Goal: Task Accomplishment & Management: Use online tool/utility

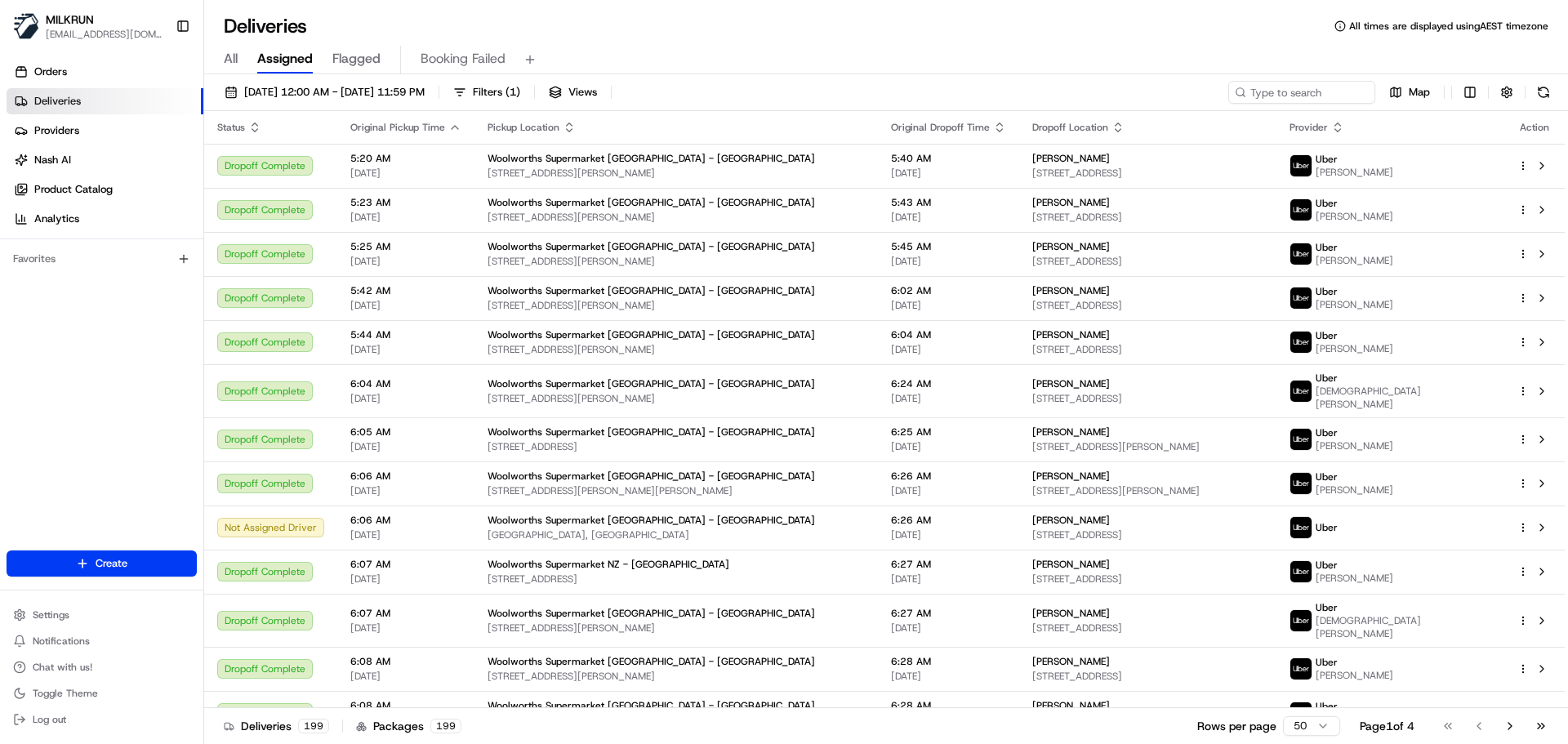
click at [238, 61] on div "All Assigned Flagged Booking Failed" at bounding box center [886, 61] width 1363 height 29
click at [232, 61] on span "All" at bounding box center [230, 59] width 14 height 20
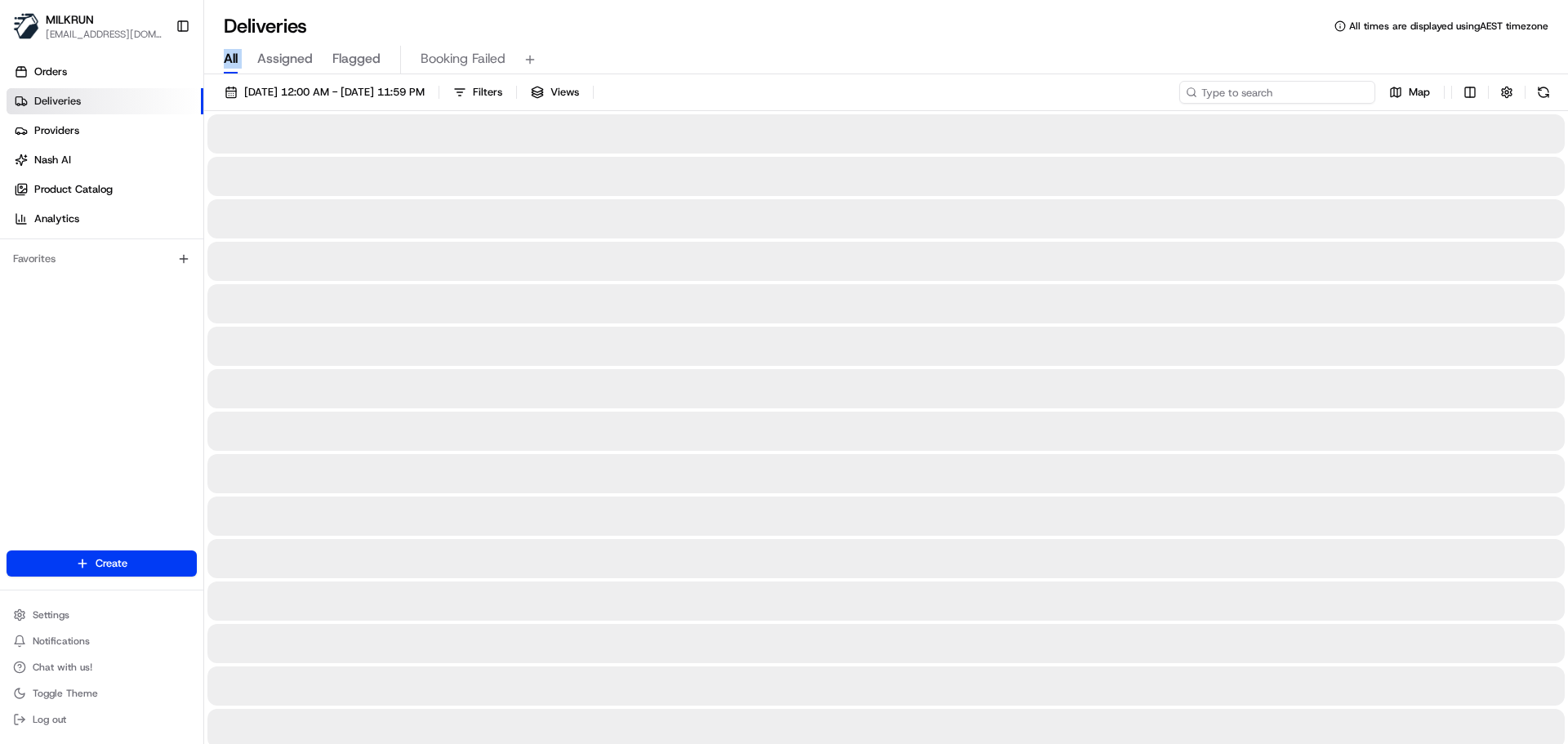
click at [1271, 92] on input at bounding box center [1277, 91] width 196 height 23
paste input "1445612d-0373-469a-9233-09f879f6de10"
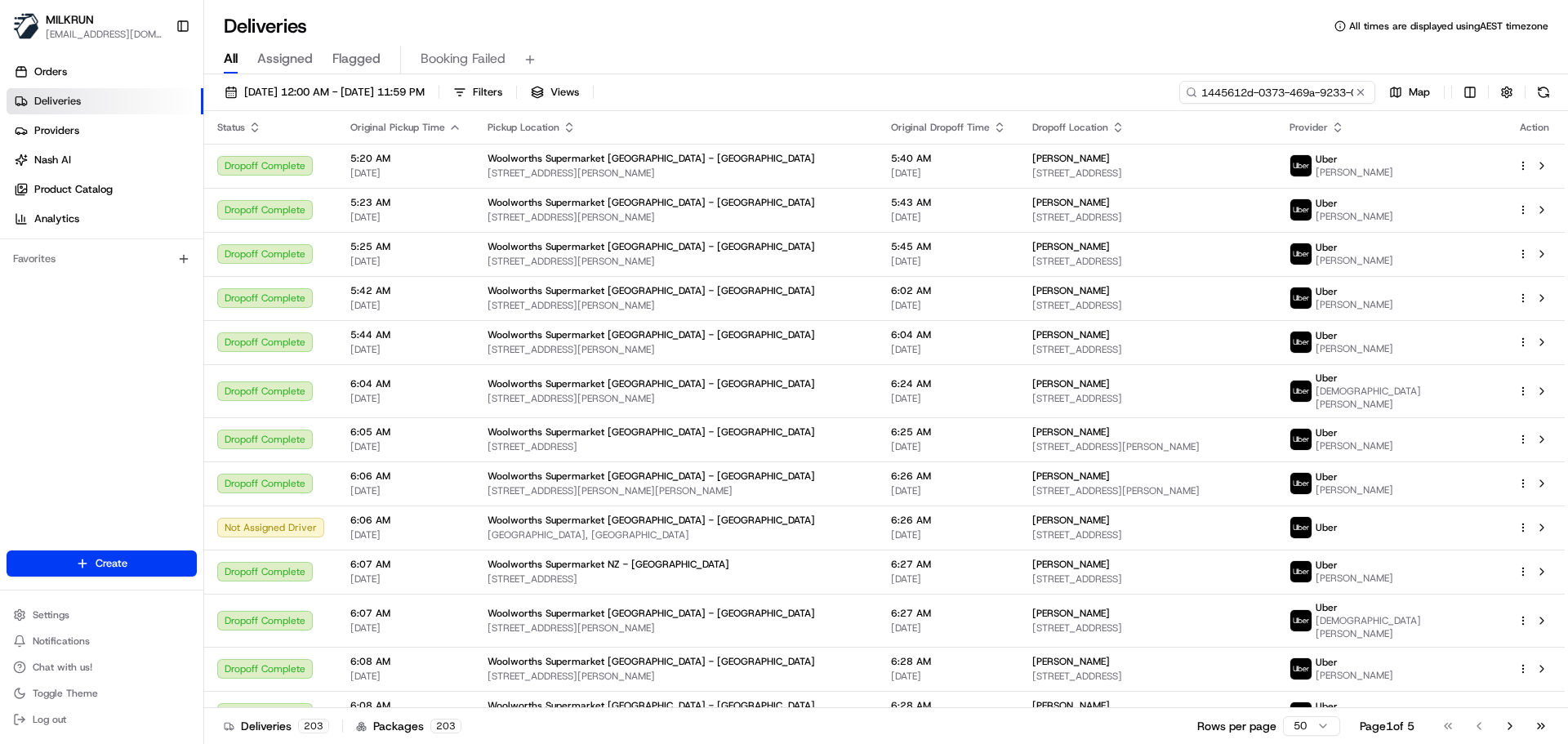
scroll to position [0, 80]
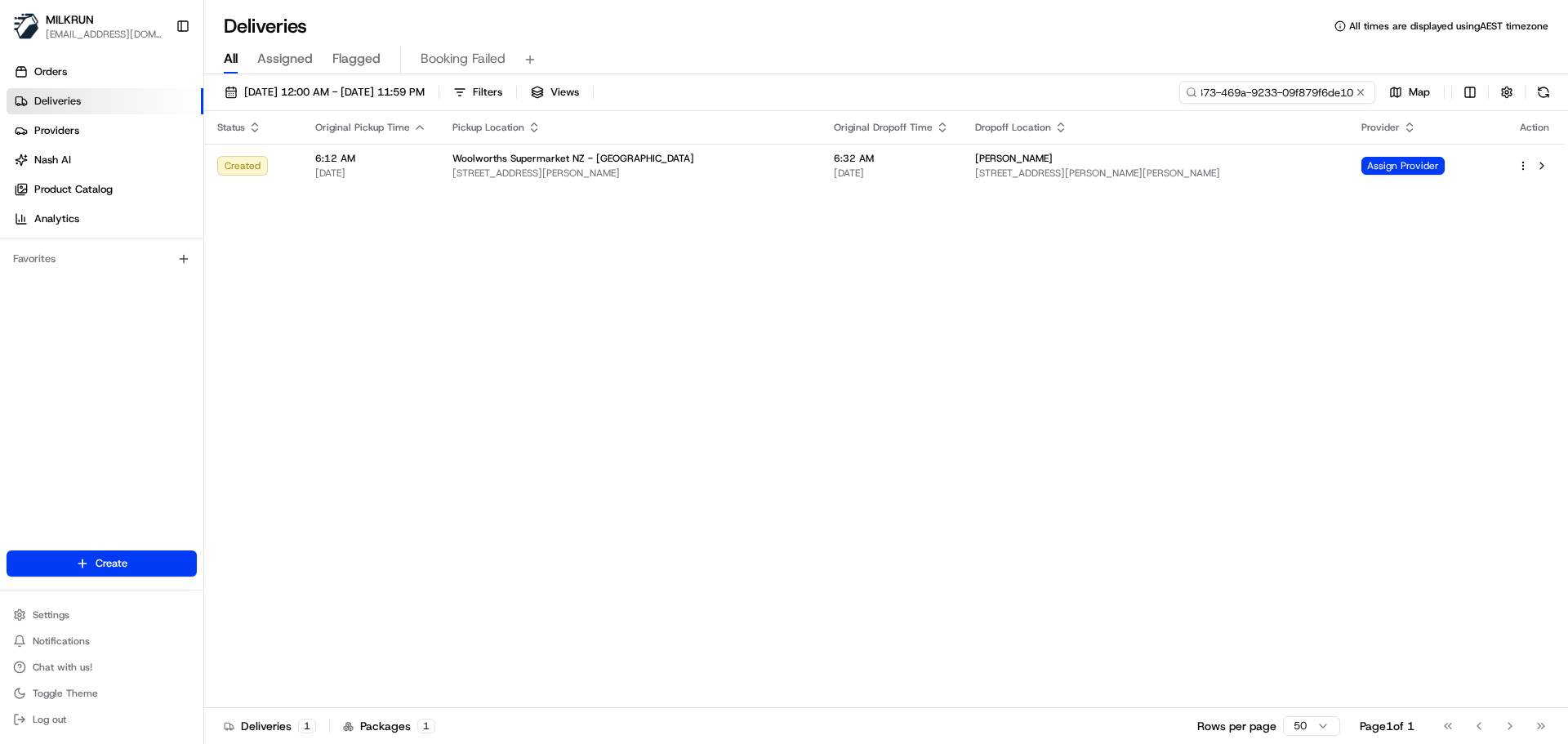
type input "1445612d-0373-469a-9233-09f879f6de10"
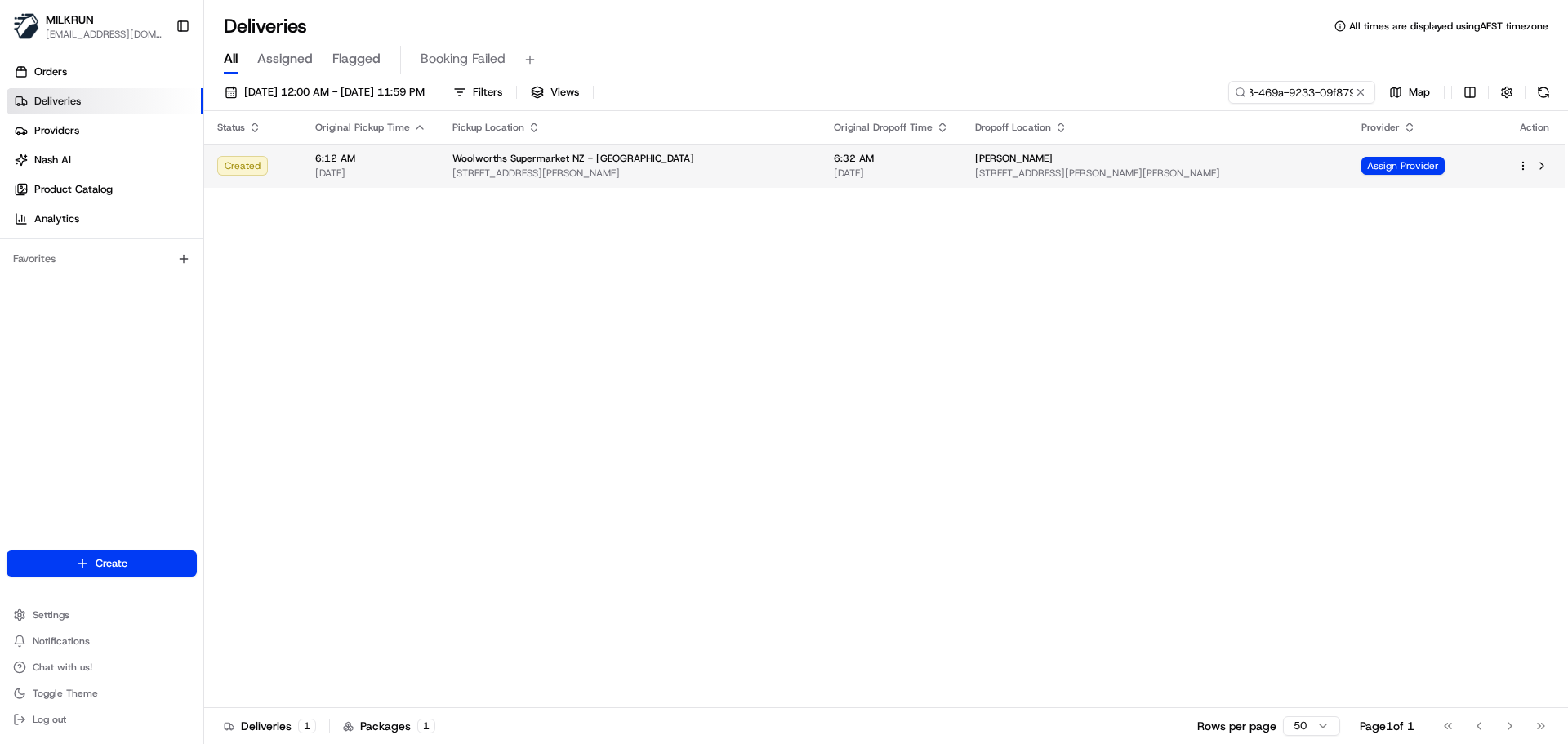
click at [776, 176] on span "[STREET_ADDRESS][PERSON_NAME]" at bounding box center [630, 173] width 355 height 13
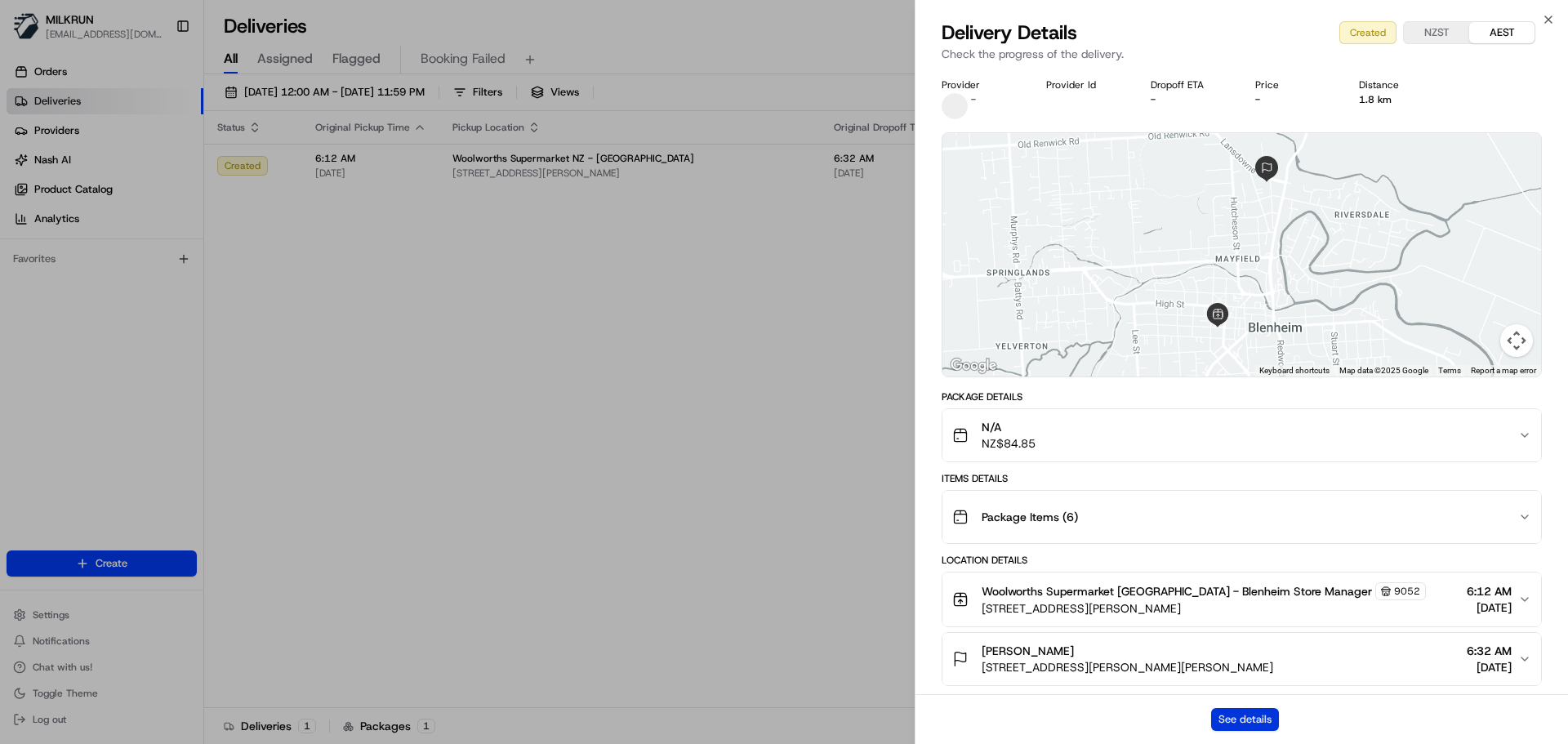
click at [1239, 720] on button "See details" at bounding box center [1245, 719] width 68 height 23
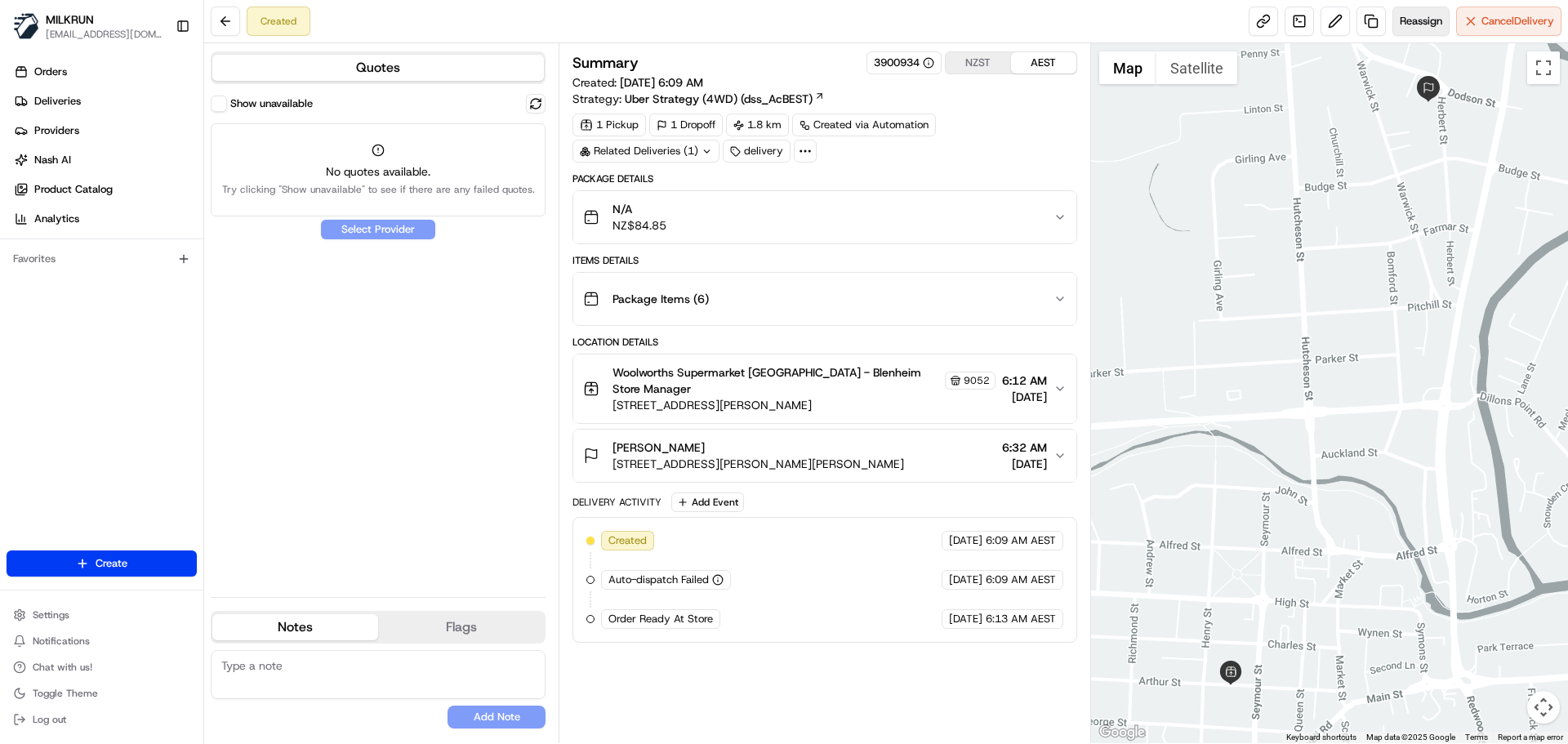
click at [1407, 21] on span "Reassign" at bounding box center [1420, 21] width 43 height 14
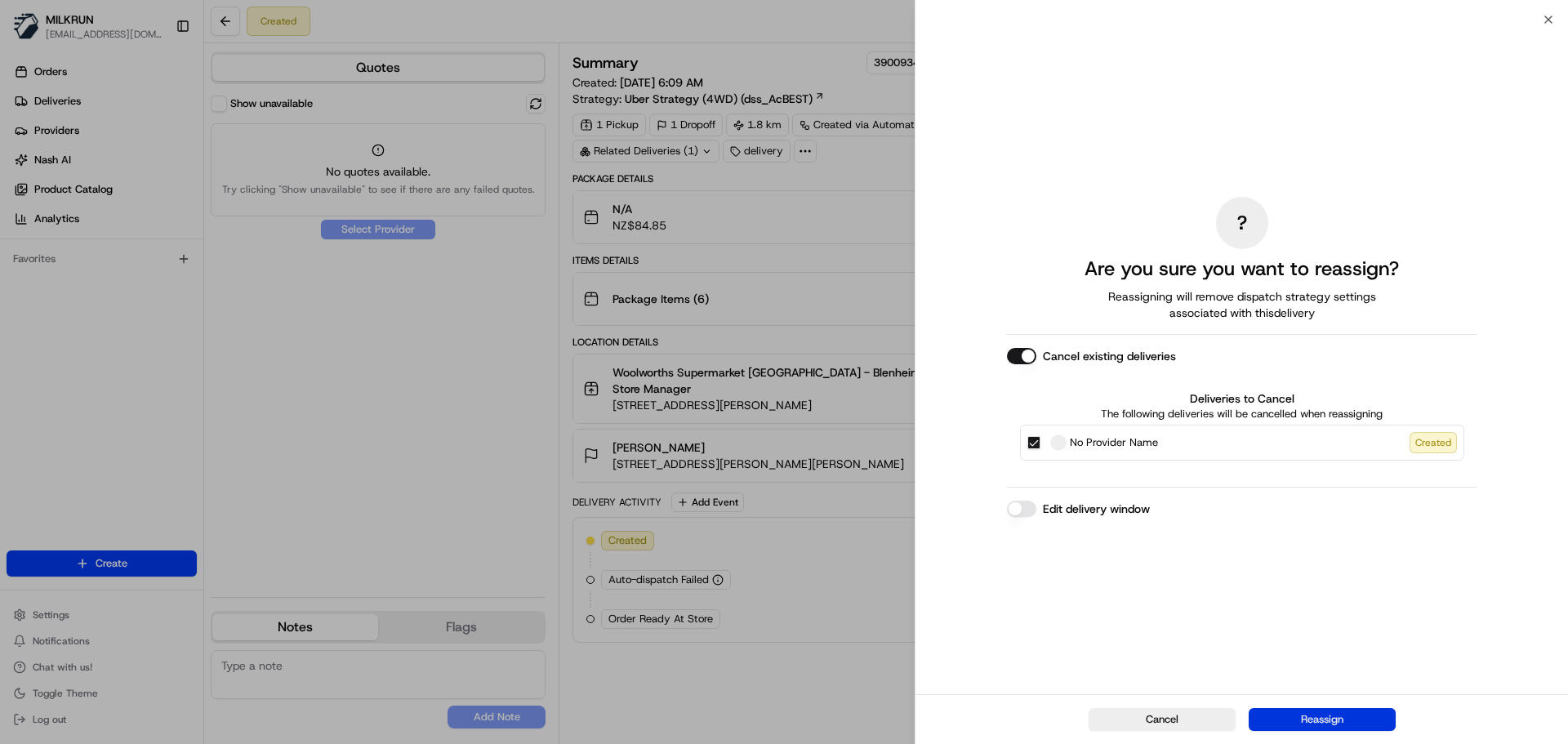
click at [1344, 717] on button "Reassign" at bounding box center [1322, 719] width 147 height 23
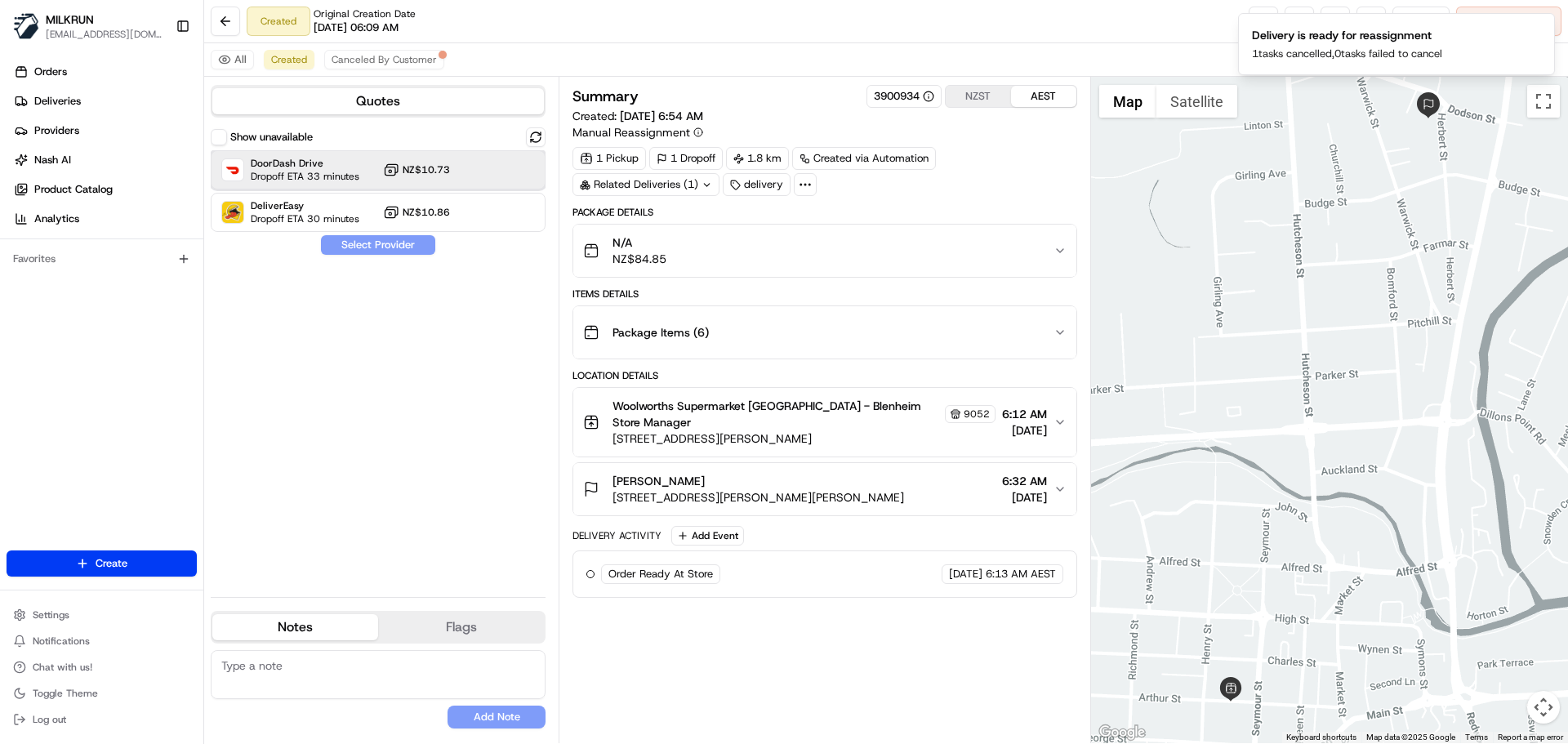
click at [496, 175] on div at bounding box center [496, 170] width 20 height 20
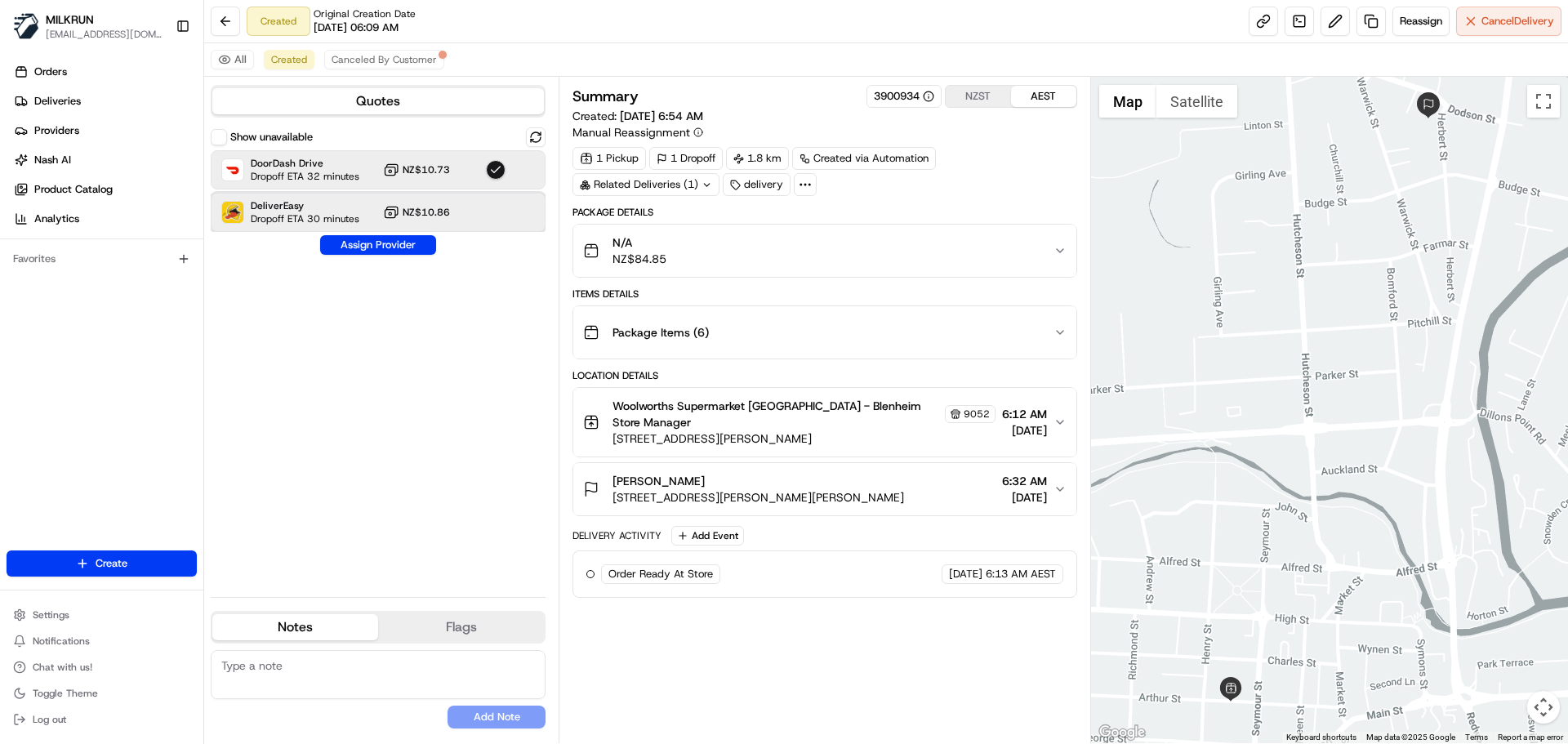
click at [486, 213] on div at bounding box center [496, 213] width 20 height 20
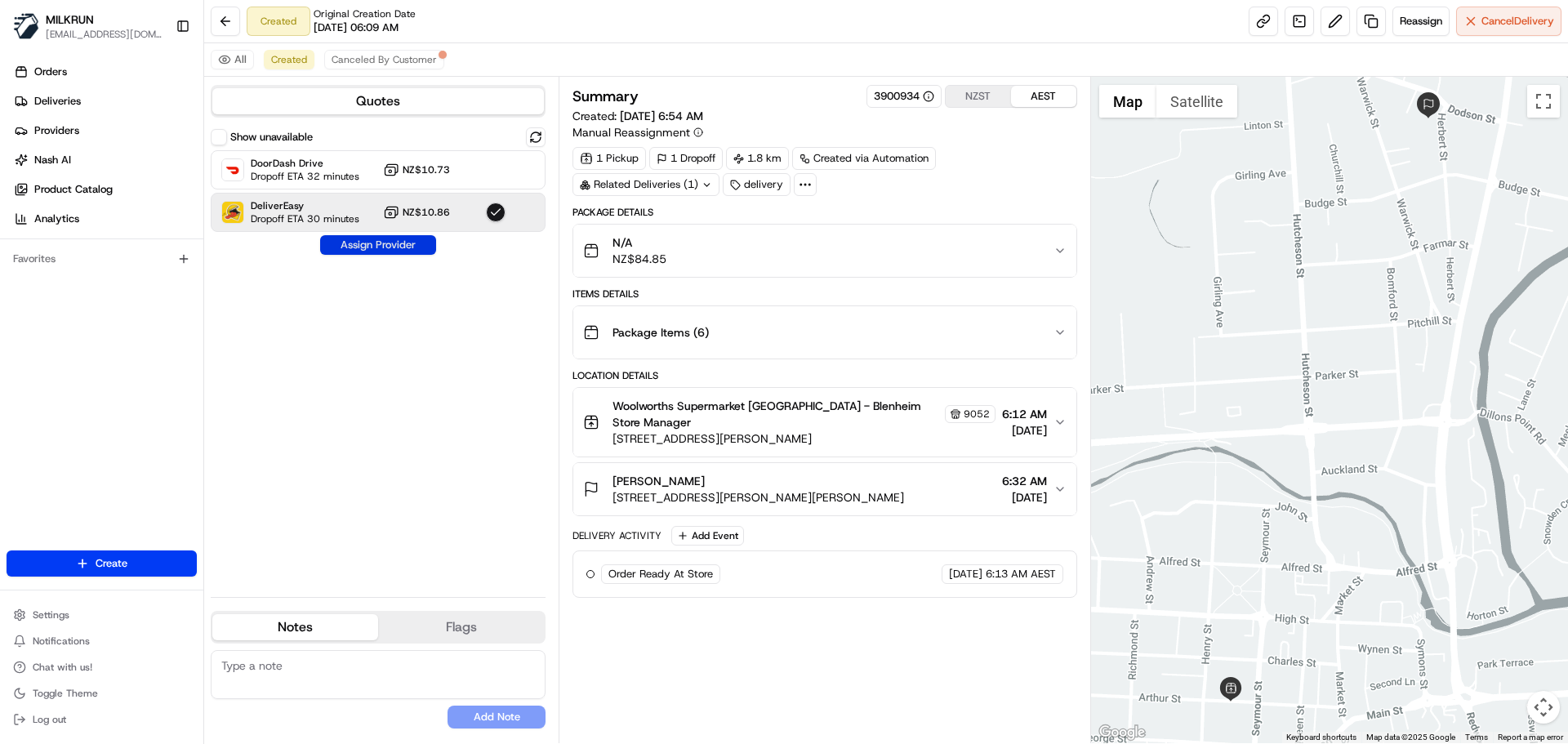
click at [411, 246] on button "Assign Provider" at bounding box center [378, 245] width 116 height 20
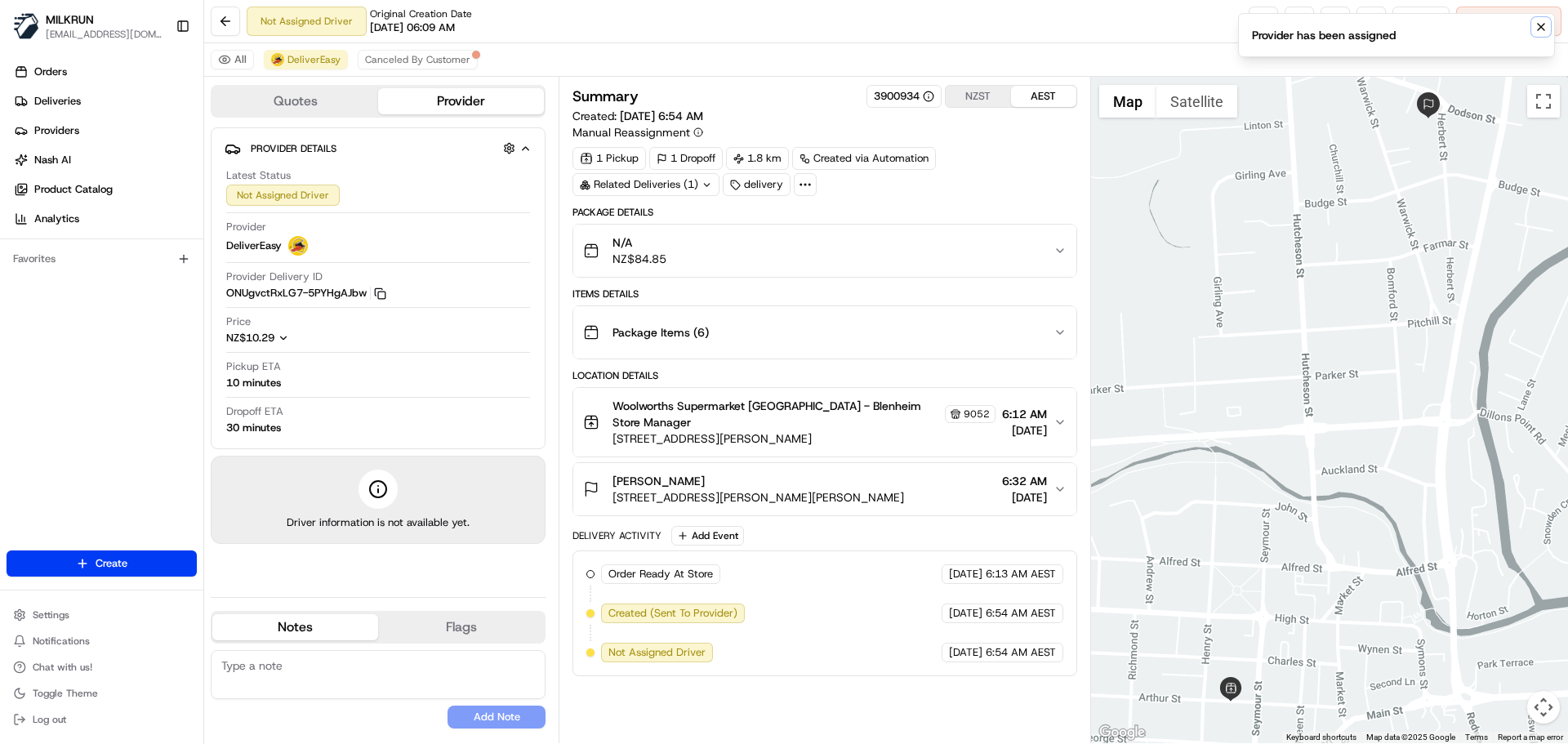
click at [1548, 29] on button "Notifications (F8)" at bounding box center [1541, 27] width 20 height 20
click at [1252, 22] on link at bounding box center [1263, 21] width 29 height 29
